Goal: Download file/media

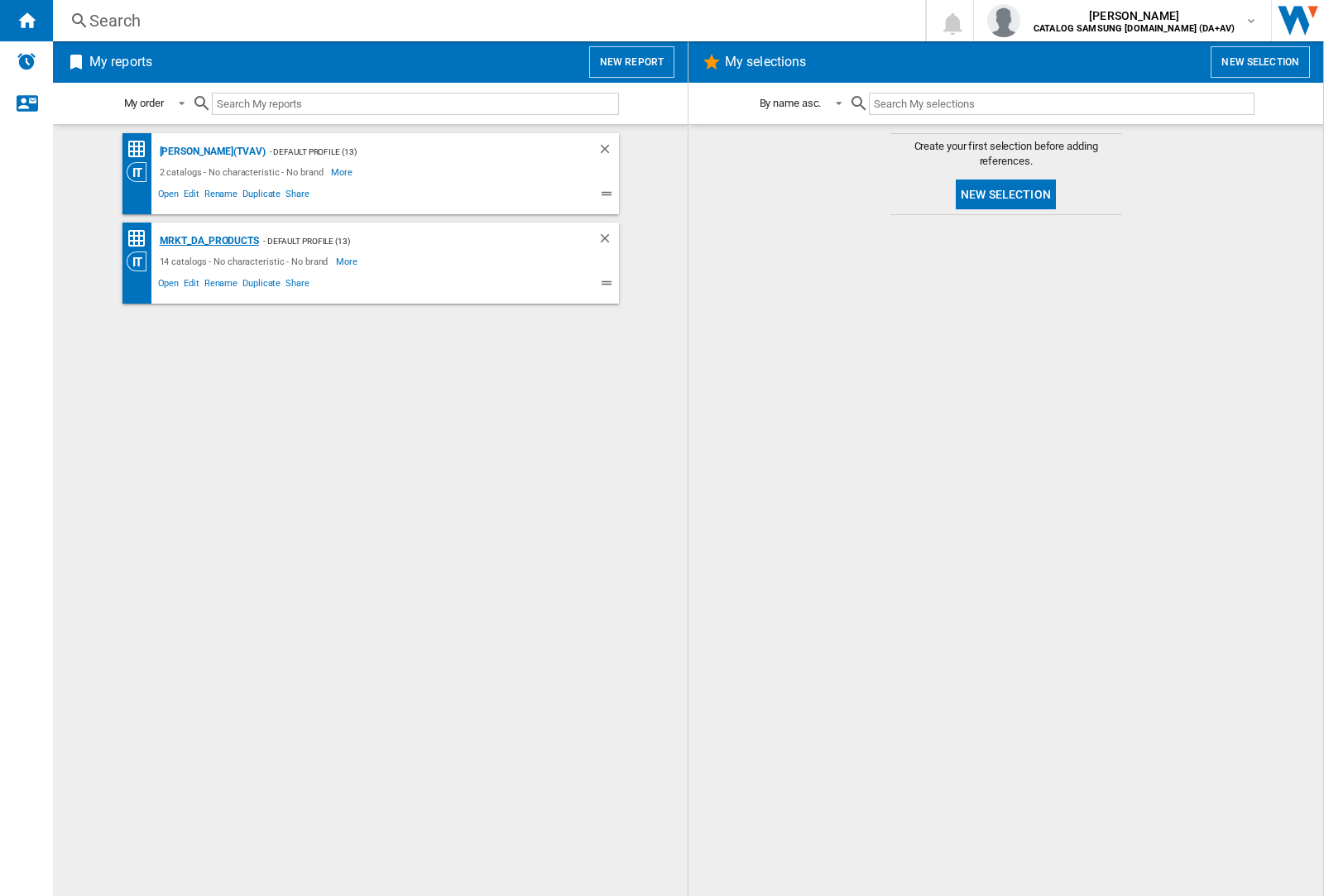
click at [209, 241] on div "MRKT_DA_PRODUCTS" at bounding box center [207, 241] width 103 height 20
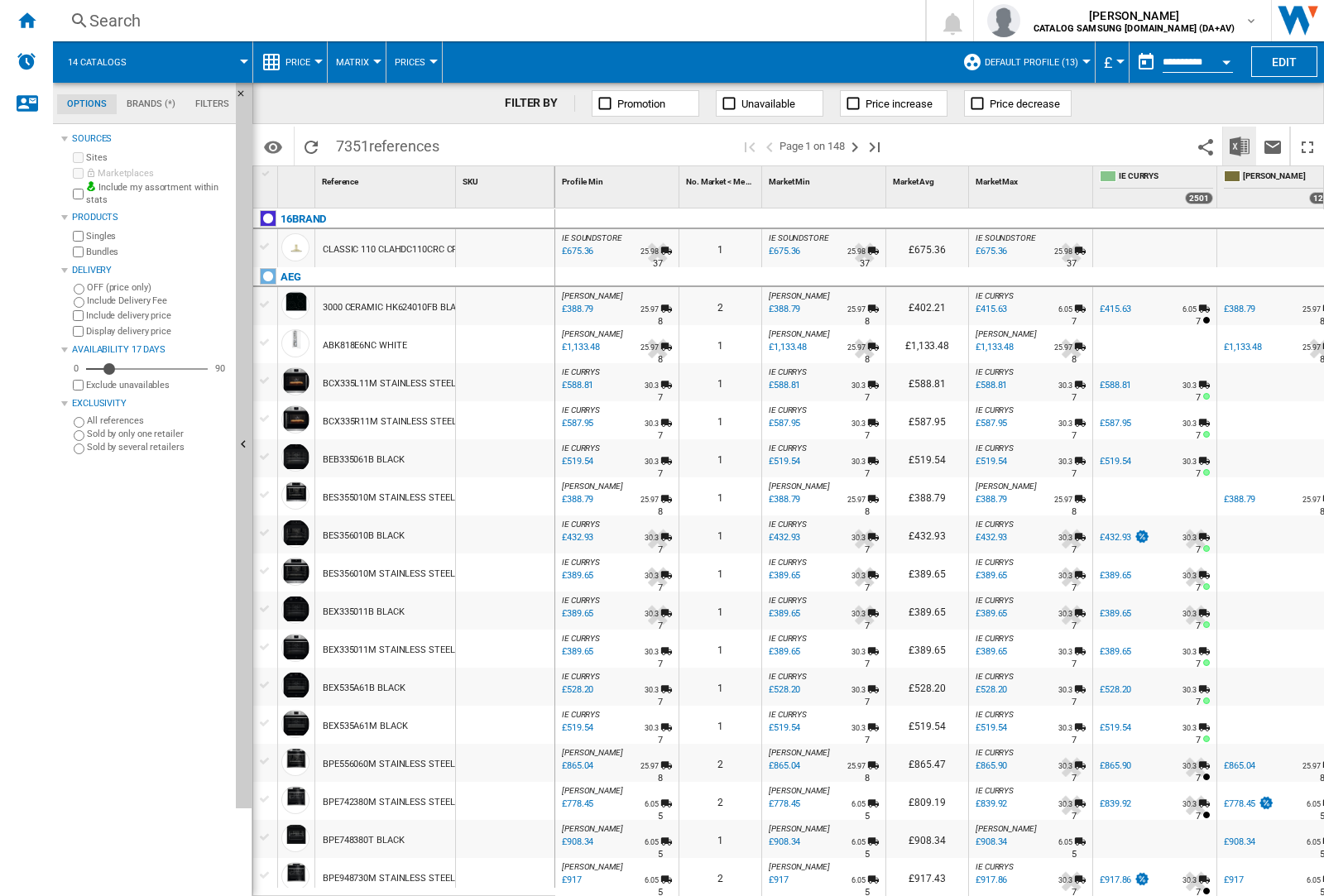
click at [1239, 144] on img "Download in Excel" at bounding box center [1240, 147] width 20 height 20
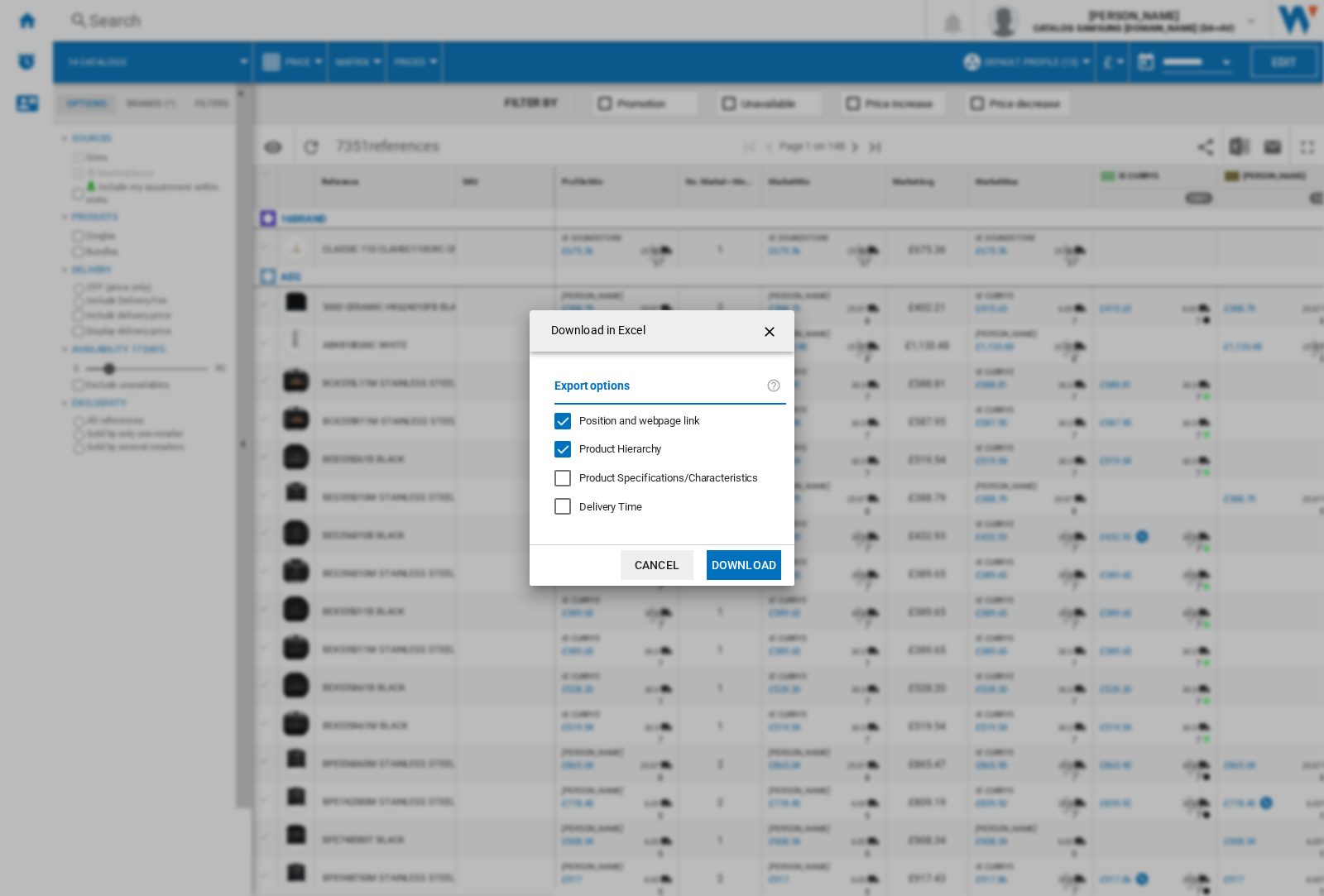
click at [629, 420] on span "Position and webpage link" at bounding box center [639, 421] width 121 height 13
click at [744, 565] on button "Download" at bounding box center [744, 565] width 74 height 30
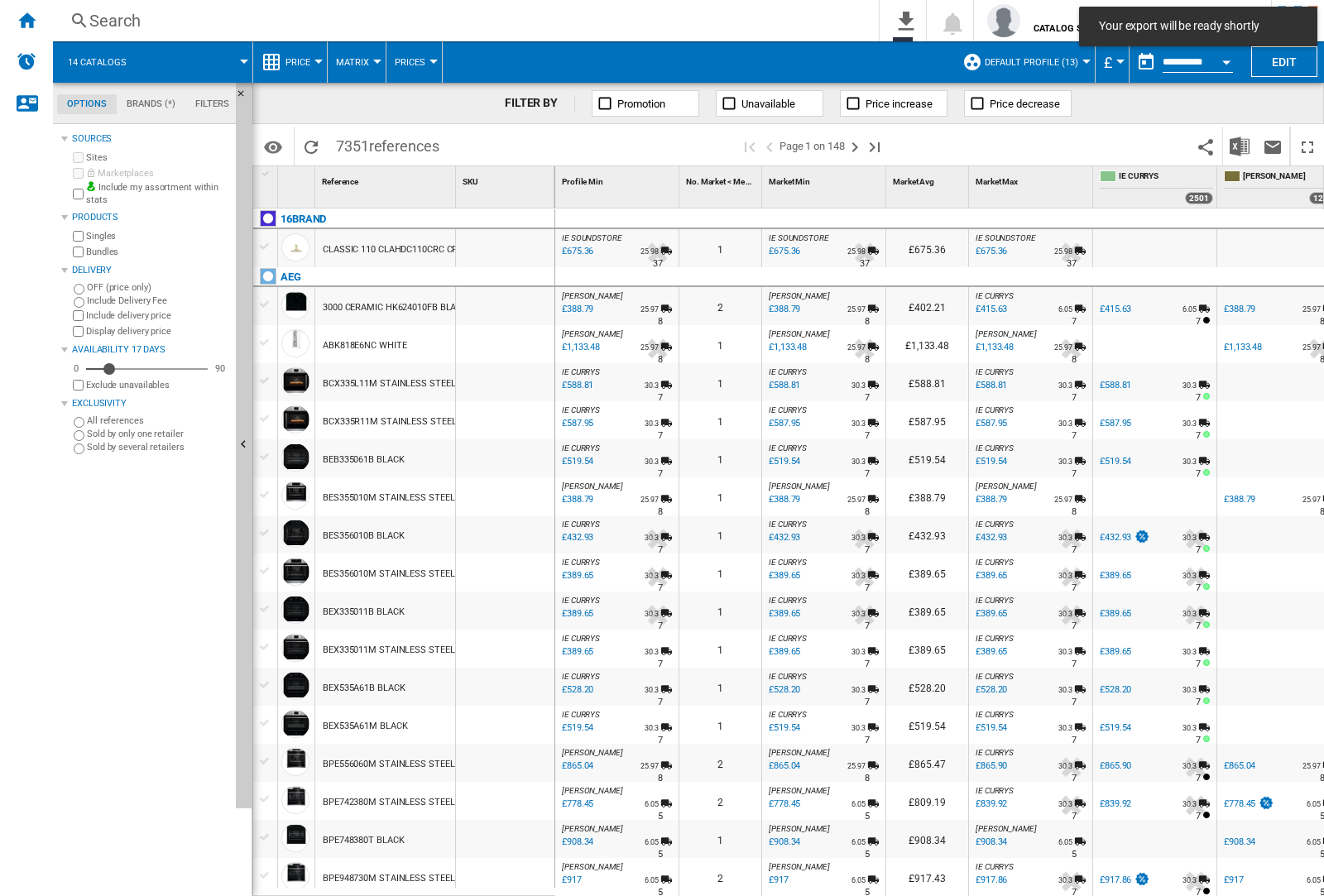
click at [512, 379] on div at bounding box center [505, 382] width 99 height 38
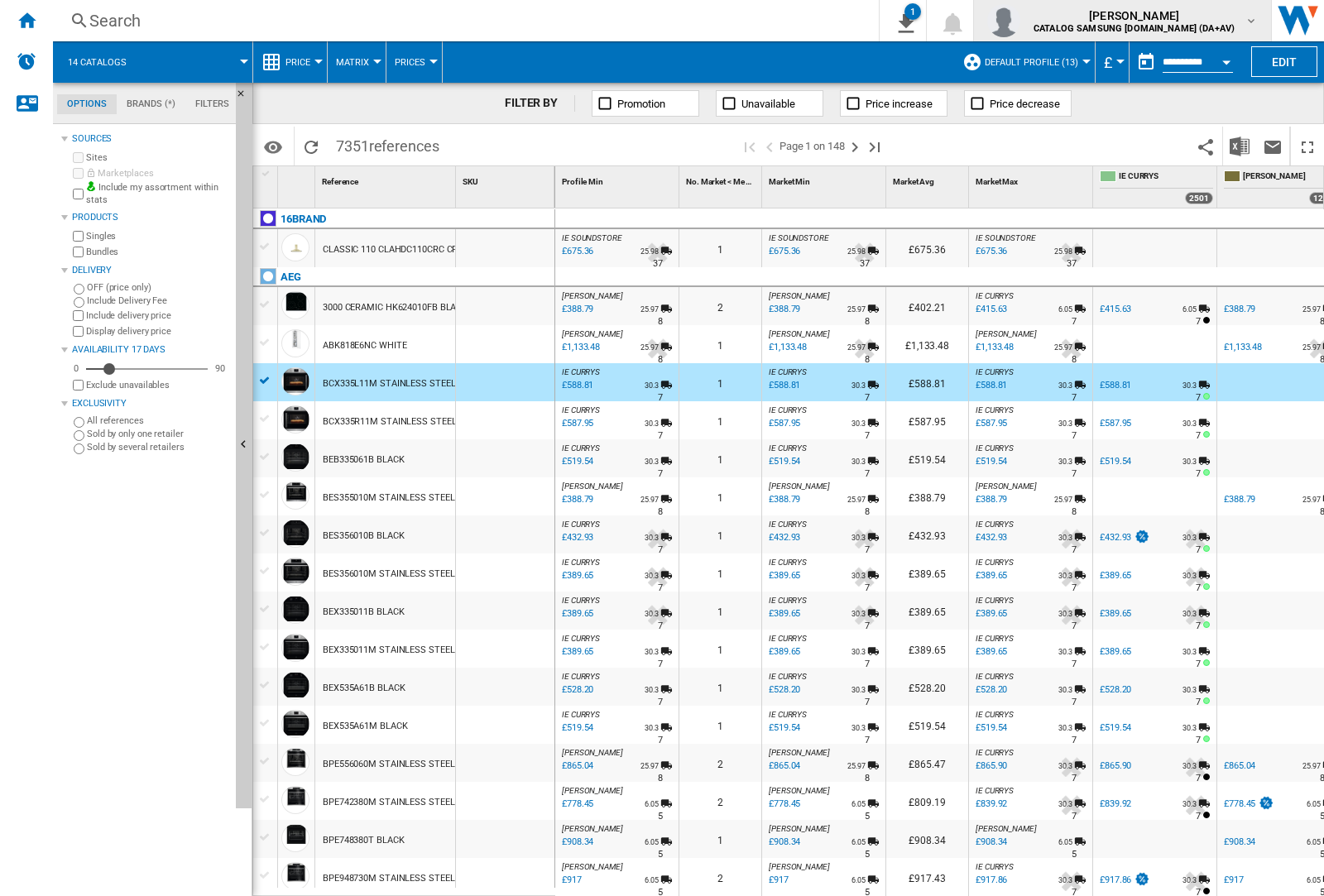
click at [1020, 20] on img "button" at bounding box center [1003, 20] width 33 height 33
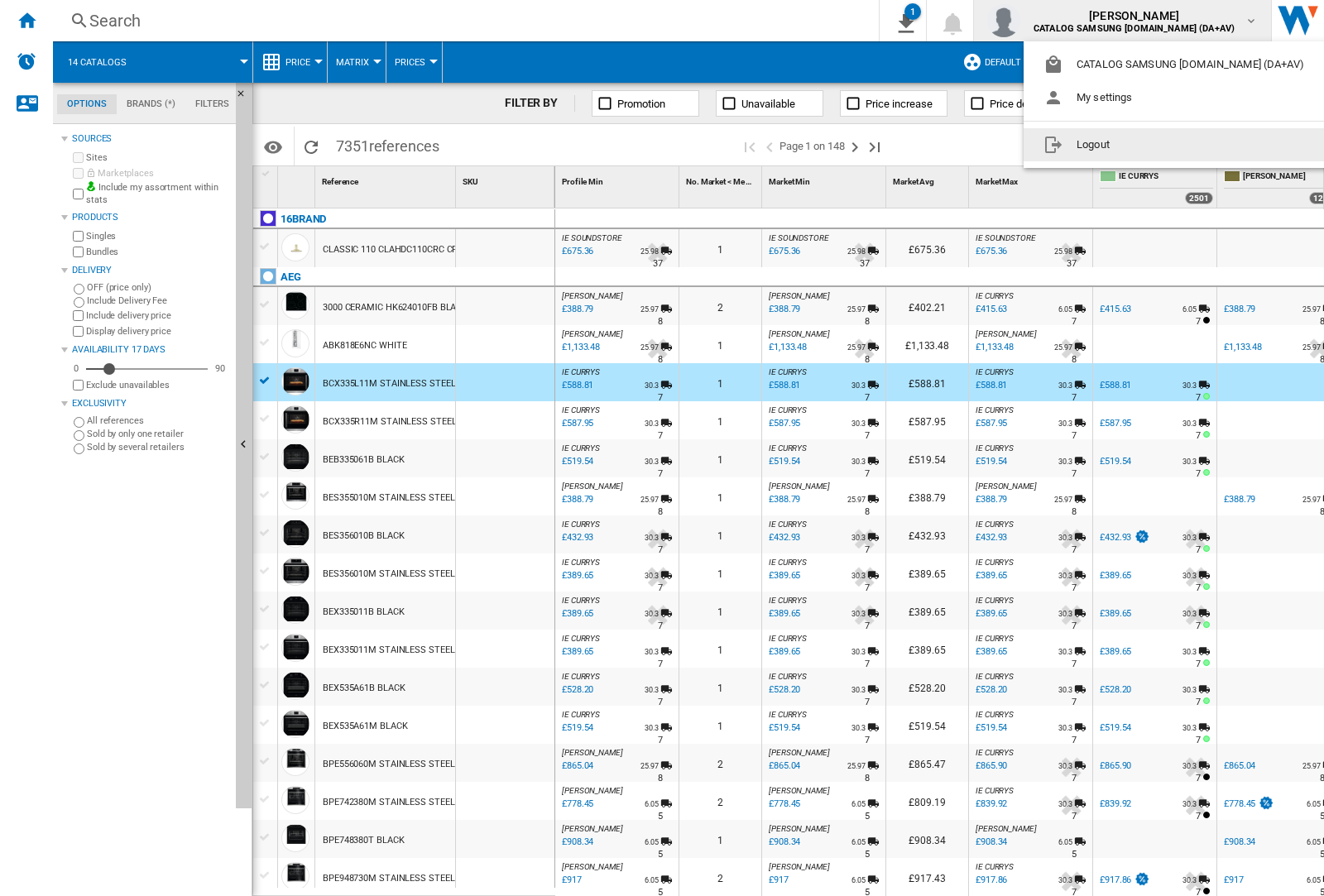
click at [1151, 144] on button "Logout" at bounding box center [1177, 144] width 307 height 33
